Goal: Transaction & Acquisition: Purchase product/service

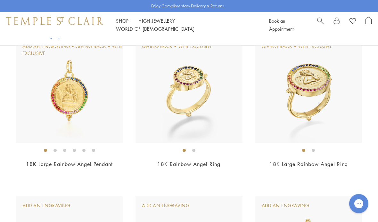
scroll to position [327, 0]
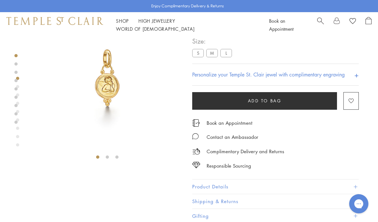
scroll to position [38, 0]
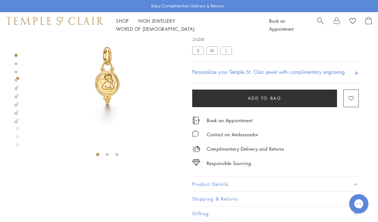
click at [211, 51] on label "M" at bounding box center [212, 50] width 12 height 8
click at [222, 102] on button "Add to bag" at bounding box center [264, 99] width 145 height 18
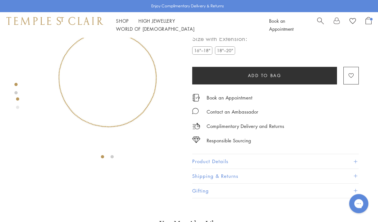
scroll to position [38, 0]
click at [268, 79] on button "Add to bag" at bounding box center [264, 76] width 145 height 18
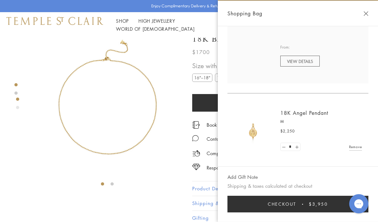
scroll to position [103, 0]
